Goal: Navigation & Orientation: Find specific page/section

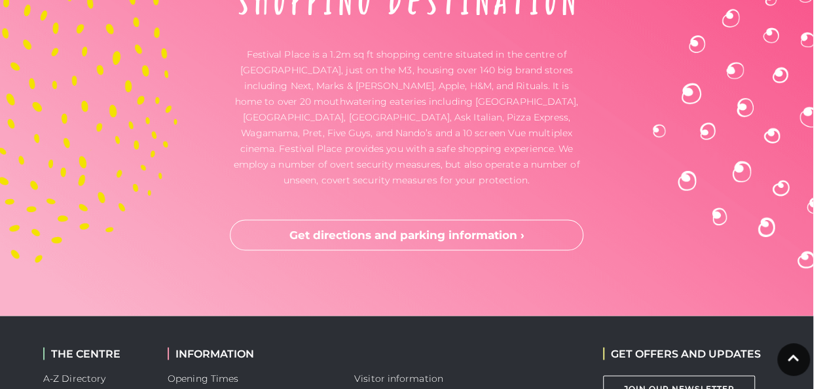
scroll to position [3648, 0]
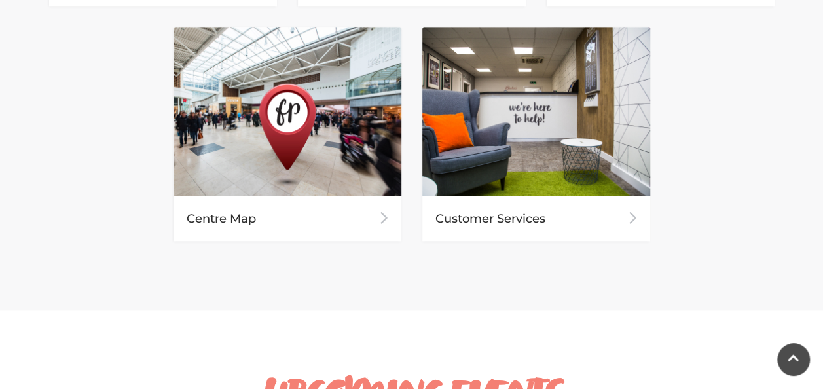
scroll to position [862, 0]
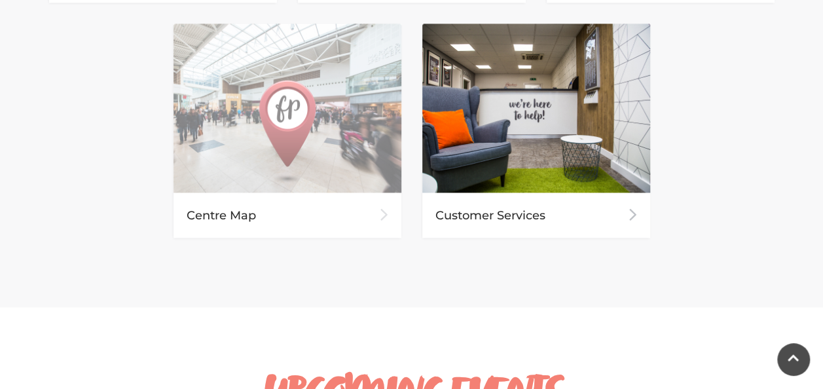
click at [247, 211] on div "Centre Map" at bounding box center [288, 215] width 228 height 45
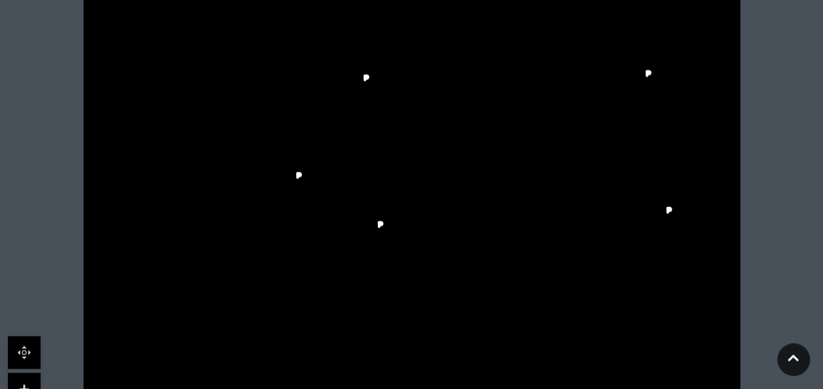
scroll to position [473, 0]
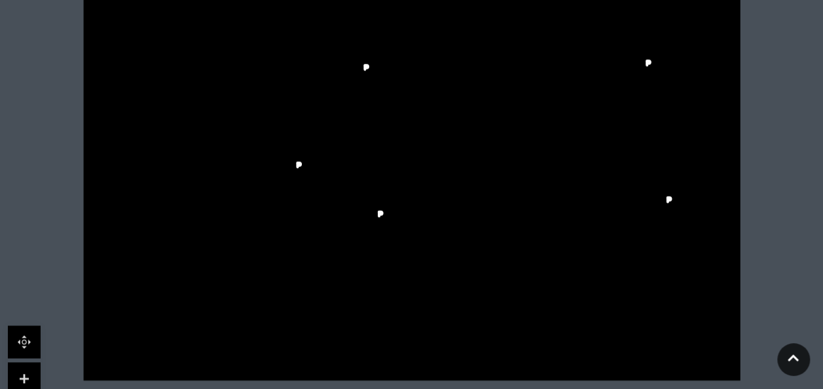
click at [406, 262] on polygon at bounding box center [376, 258] width 77 height 55
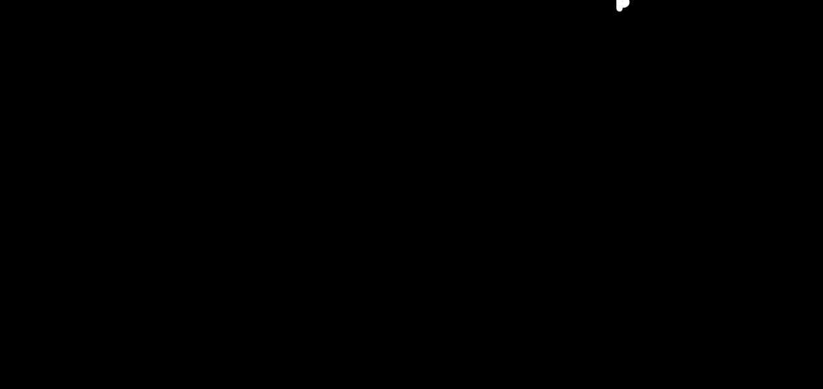
scroll to position [529, 0]
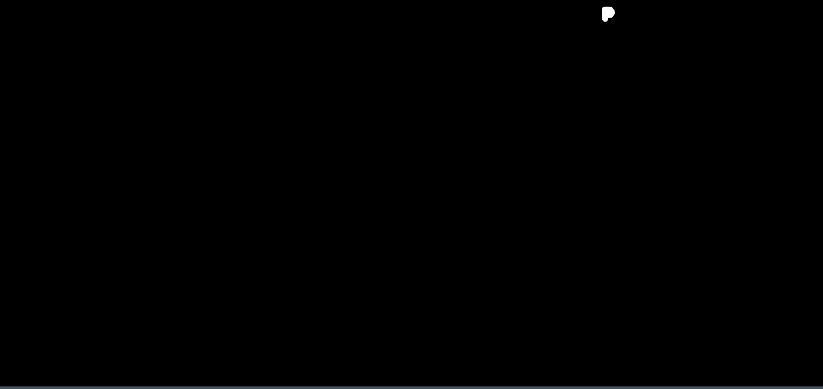
drag, startPoint x: 279, startPoint y: 209, endPoint x: 276, endPoint y: 215, distance: 7.3
click at [276, 215] on polygon at bounding box center [280, 127] width 280 height 325
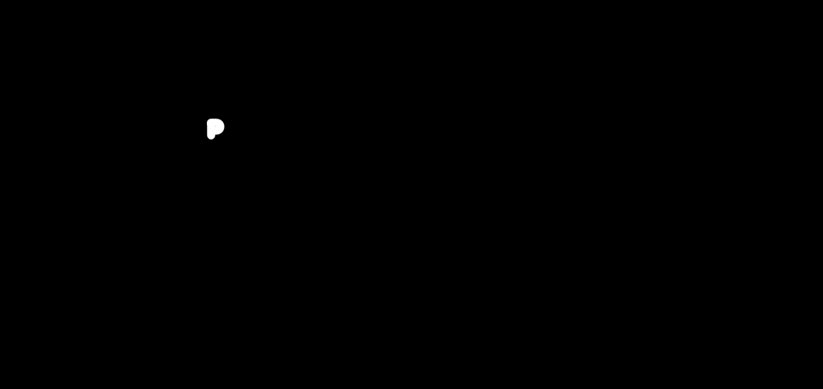
scroll to position [513, 0]
click at [430, 228] on icon at bounding box center [437, 223] width 27 height 35
click at [468, 236] on icon at bounding box center [412, 109] width 824 height 463
